Goal: Task Accomplishment & Management: Manage account settings

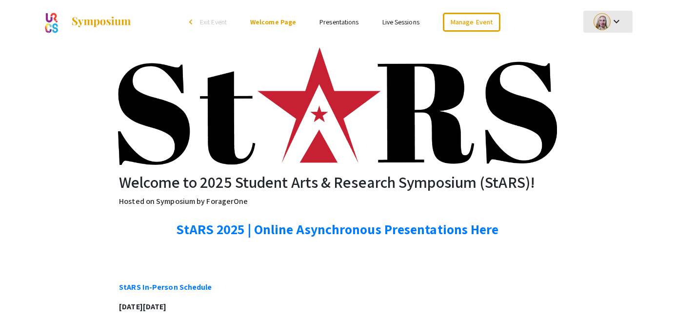
click at [615, 23] on mat-icon "keyboard_arrow_down" at bounding box center [617, 22] width 12 height 12
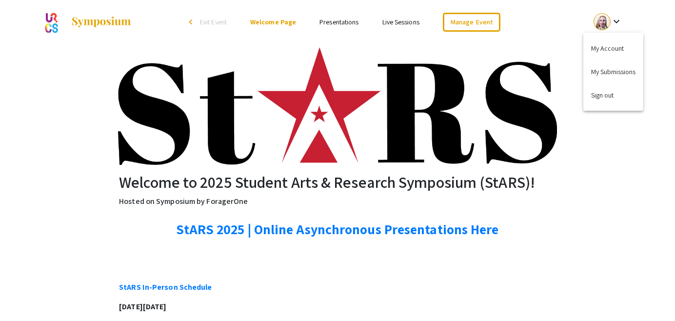
click at [623, 50] on button "My Account" at bounding box center [613, 48] width 60 height 23
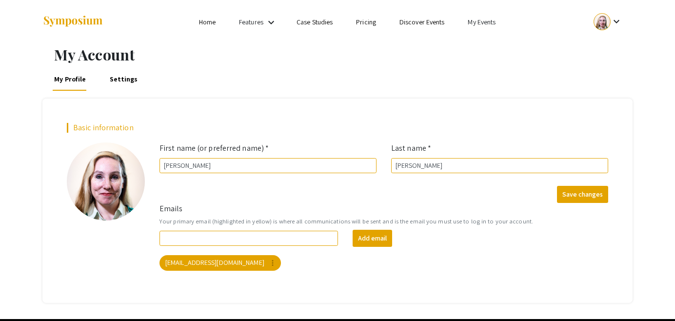
click at [481, 21] on link "My Events" at bounding box center [482, 22] width 28 height 9
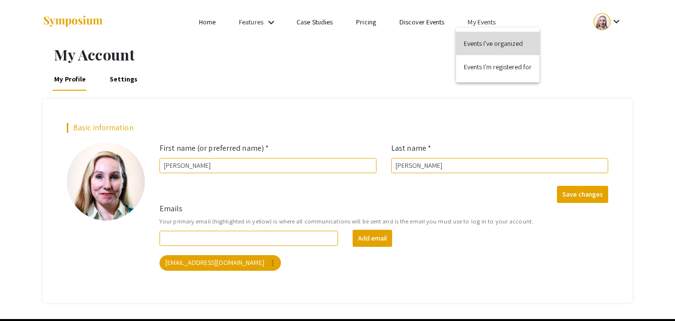
click at [482, 42] on button "Events I've organized" at bounding box center [497, 43] width 83 height 23
